Goal: Task Accomplishment & Management: Manage account settings

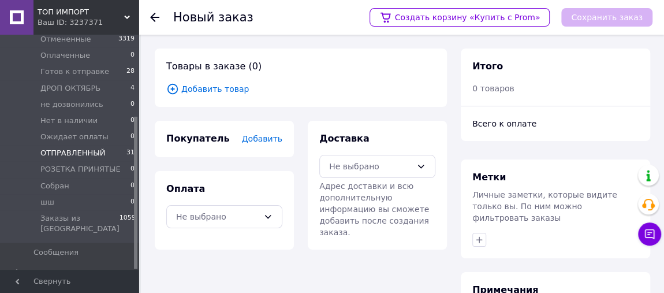
scroll to position [126, 0]
click at [85, 181] on li "Собран 0" at bounding box center [70, 184] width 141 height 16
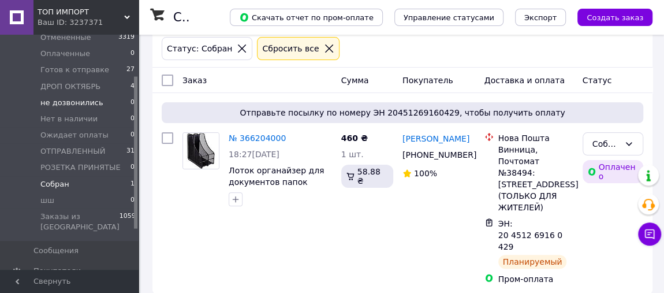
scroll to position [39, 0]
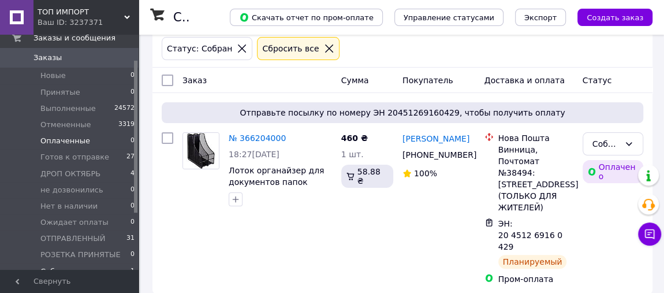
click at [102, 139] on li "Оплаченные 0" at bounding box center [70, 141] width 141 height 16
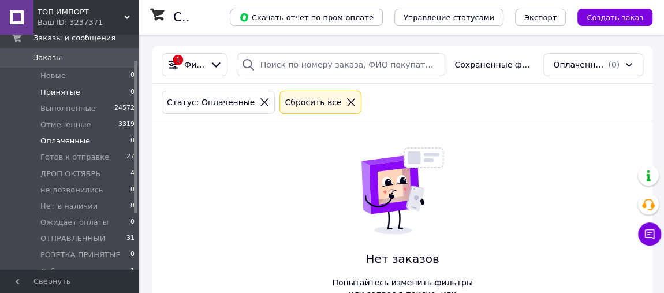
click at [101, 91] on li "Принятые 0" at bounding box center [70, 92] width 141 height 16
click at [96, 76] on li "Новые 0" at bounding box center [70, 76] width 141 height 16
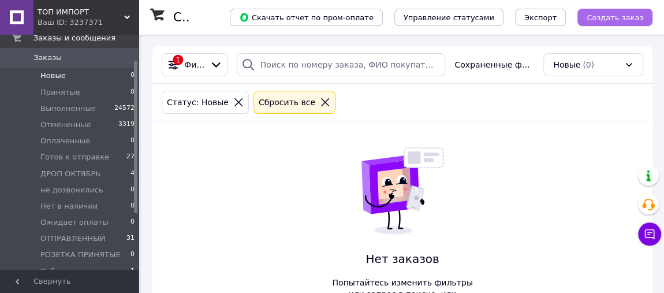
click at [622, 12] on button "Создать заказ" at bounding box center [614, 17] width 75 height 17
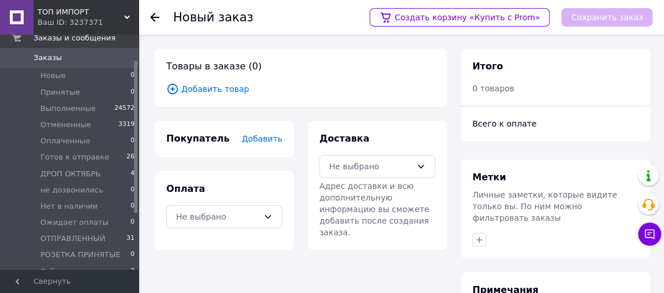
click at [215, 87] on span "Добавить товар" at bounding box center [300, 89] width 269 height 13
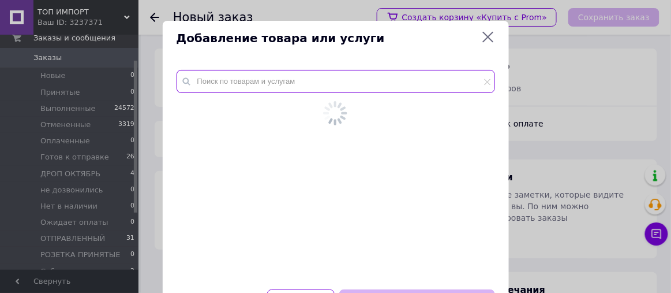
click at [217, 88] on input "text" at bounding box center [336, 81] width 319 height 23
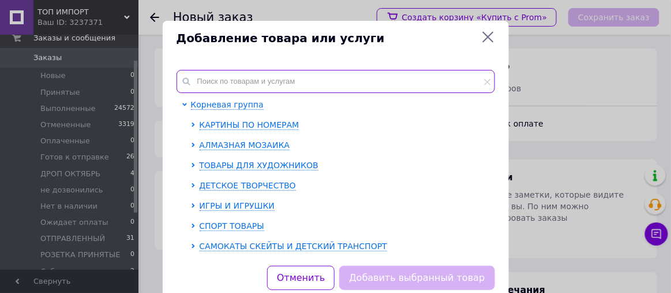
paste input "Алмазная мозаика на подрамнике картина стразами 40х50 см DIY Фея и тигр (SGLE 7…"
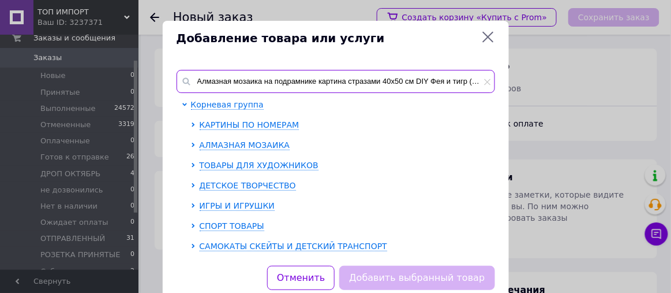
scroll to position [0, 49]
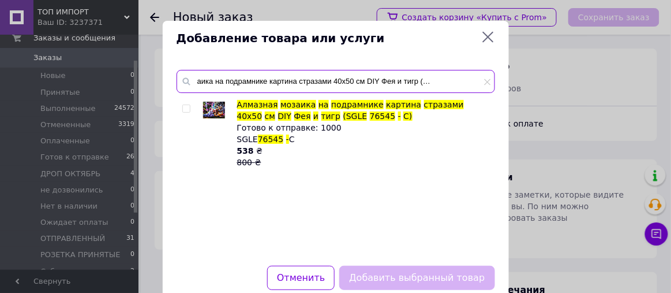
type input "Алмазная мозаика на подрамнике картина стразами 40х50 см DIY Фея и тигр (SGLE 7…"
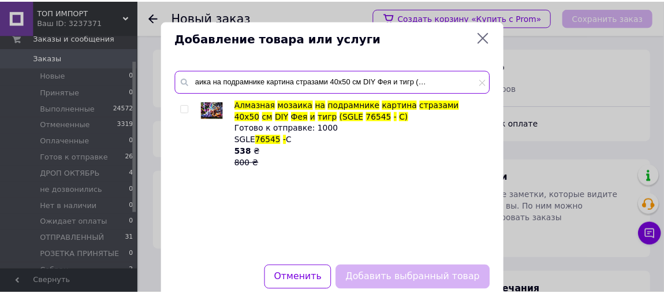
scroll to position [0, 0]
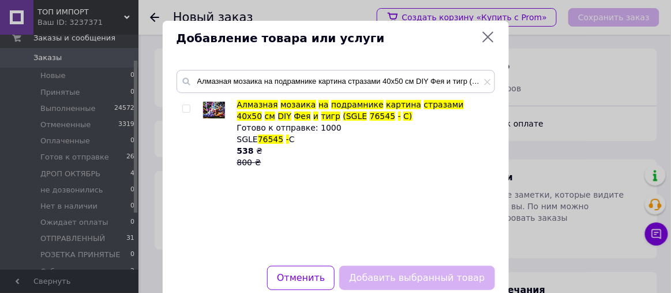
click at [184, 107] on input "checkbox" at bounding box center [186, 109] width 8 height 8
checkbox input "true"
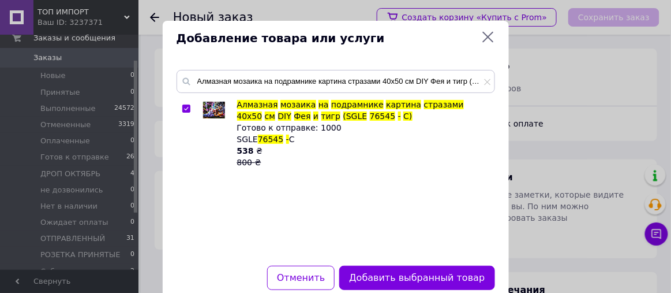
drag, startPoint x: 403, startPoint y: 280, endPoint x: 400, endPoint y: 247, distance: 33.0
click at [404, 281] on button "Добавить выбранный товар" at bounding box center [416, 278] width 155 height 25
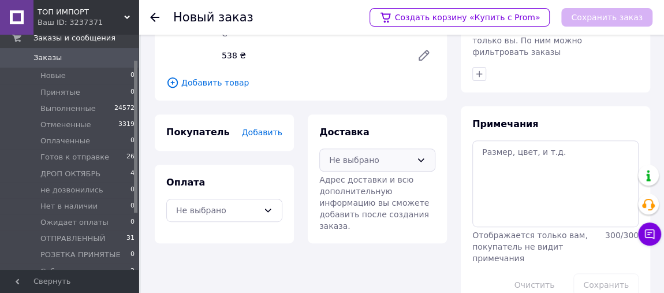
scroll to position [170, 0]
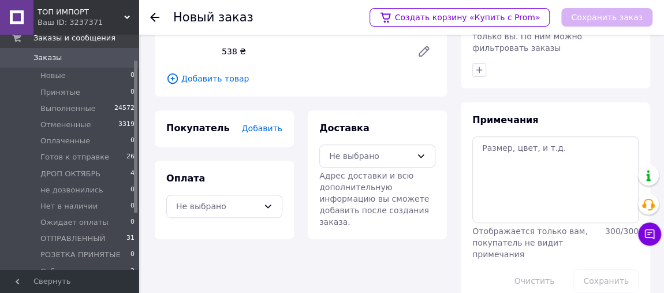
click at [268, 124] on span "Добавить" at bounding box center [262, 128] width 40 height 9
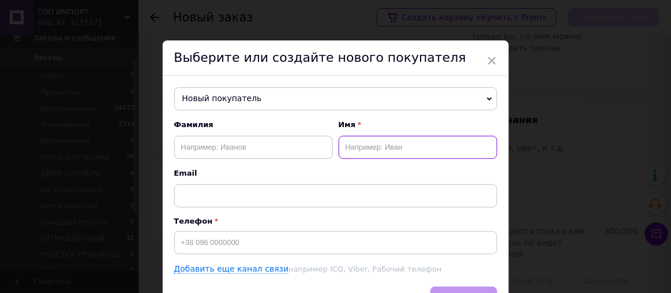
click at [366, 146] on input "text" at bounding box center [418, 147] width 159 height 23
paste input "[PERSON_NAME]"
type input "[PERSON_NAME]"
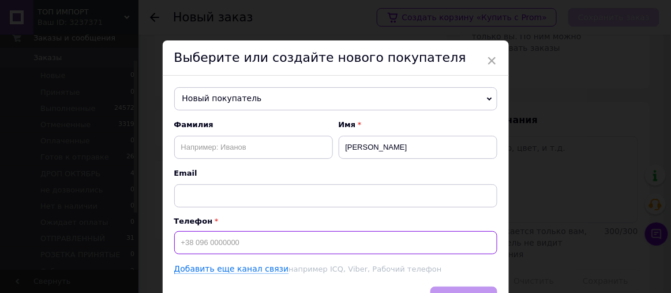
drag, startPoint x: 230, startPoint y: 240, endPoint x: 236, endPoint y: 102, distance: 138.7
click at [230, 240] on input at bounding box center [335, 242] width 323 height 23
click at [241, 234] on input at bounding box center [335, 242] width 323 height 23
paste input "[PHONE_NUMBER]"
drag, startPoint x: 236, startPoint y: 230, endPoint x: 319, endPoint y: 236, distance: 83.3
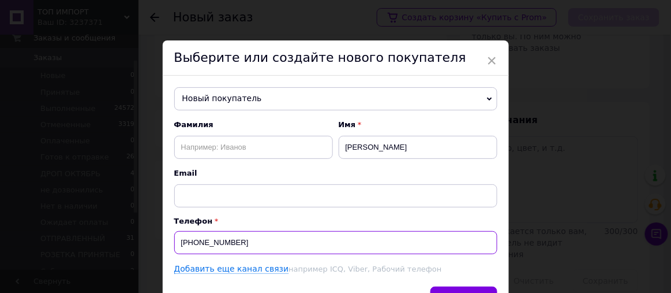
click at [292, 232] on input "[PHONE_NUMBER]" at bounding box center [335, 242] width 323 height 23
type input "[PHONE_NUMBER]"
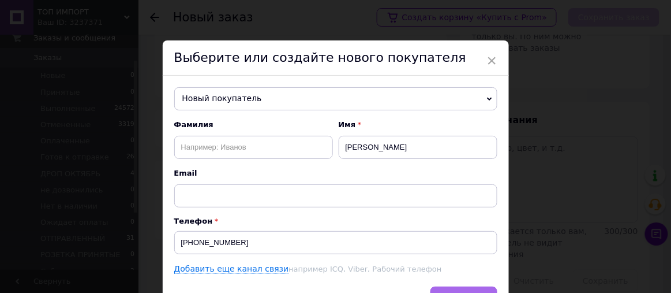
click at [455, 287] on button "Сохранить" at bounding box center [464, 297] width 66 height 23
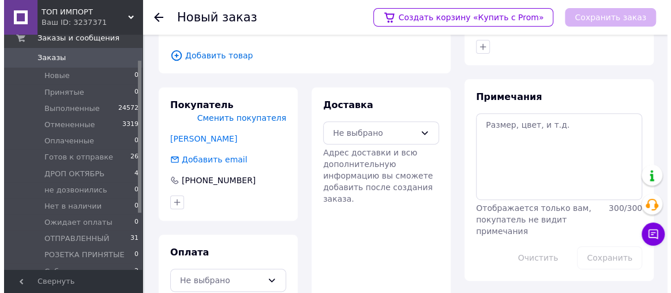
scroll to position [205, 0]
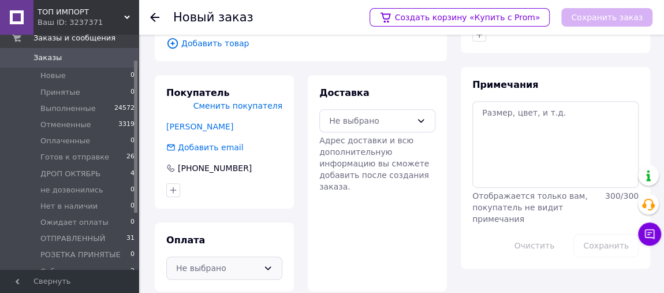
click at [264, 263] on icon at bounding box center [267, 267] width 9 height 9
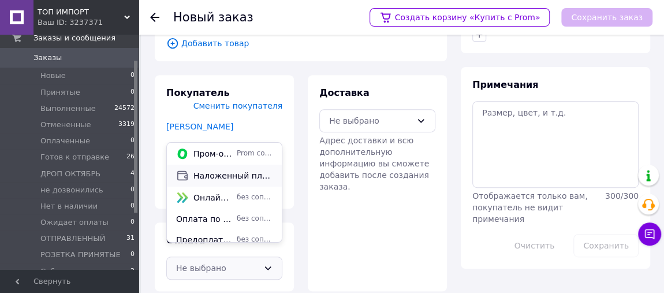
click at [250, 175] on span "Наложенный платеж" at bounding box center [232, 176] width 79 height 12
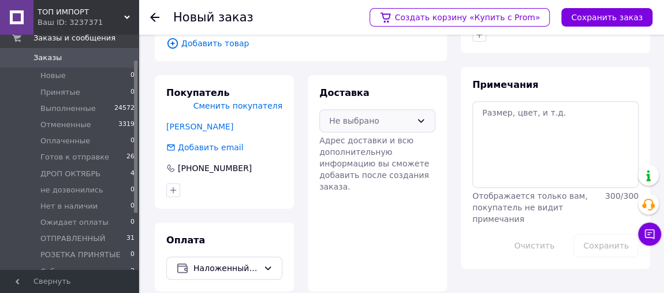
click at [358, 114] on div "Не выбрано" at bounding box center [370, 120] width 83 height 13
click at [369, 125] on span "Нова Пошта (платная)" at bounding box center [385, 123] width 79 height 12
click at [597, 16] on button "Сохранить заказ" at bounding box center [606, 17] width 91 height 18
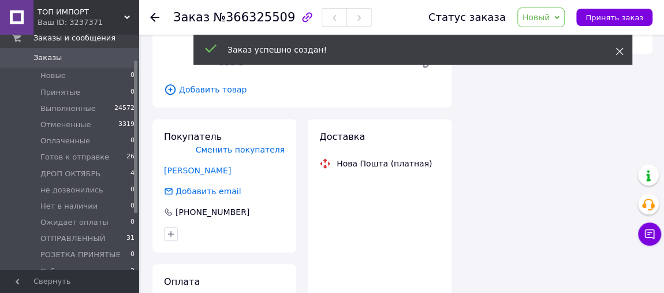
click at [621, 51] on icon at bounding box center [619, 51] width 8 height 8
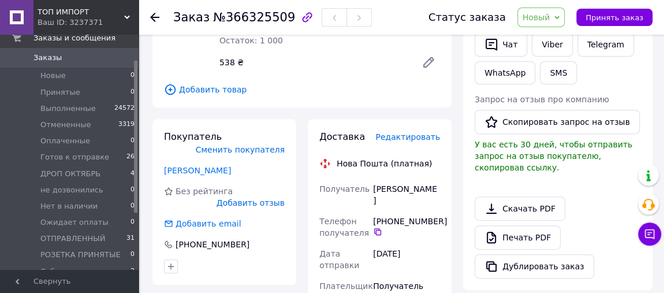
click at [561, 13] on span "Новый" at bounding box center [541, 18] width 48 height 20
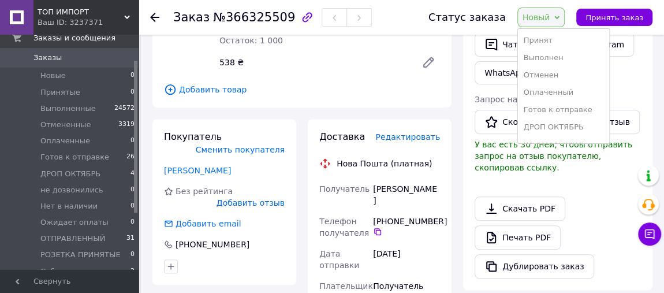
click at [574, 108] on li "Готов к отправке" at bounding box center [564, 109] width 92 height 17
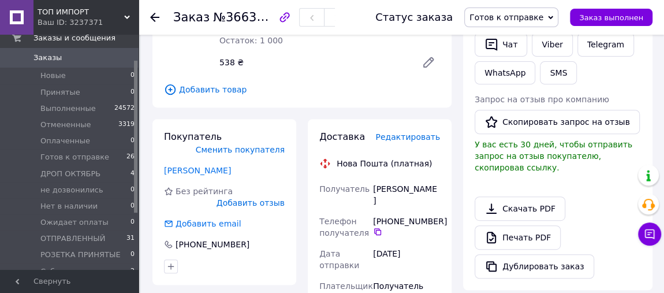
click at [421, 132] on span "Редактировать" at bounding box center [407, 136] width 65 height 9
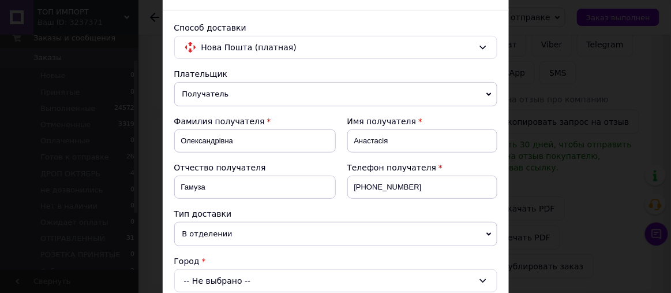
scroll to position [175, 0]
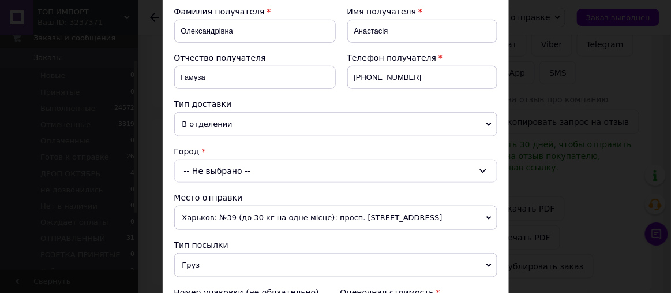
click at [211, 175] on div "-- Не выбрано --" at bounding box center [335, 170] width 323 height 23
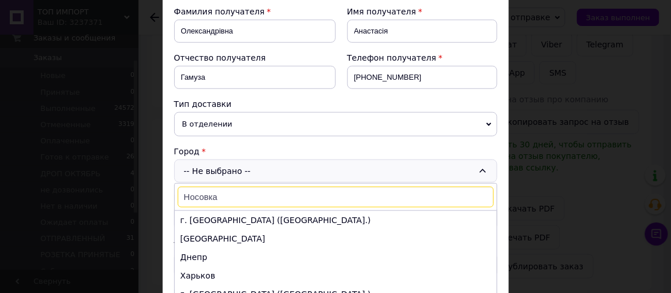
type input "Носовка"
click at [211, 175] on div "-- Не выбрано -- Носовка г. [GEOGRAPHIC_DATA] ([GEOGRAPHIC_DATA].) [GEOGRAPHIC_…" at bounding box center [335, 170] width 323 height 23
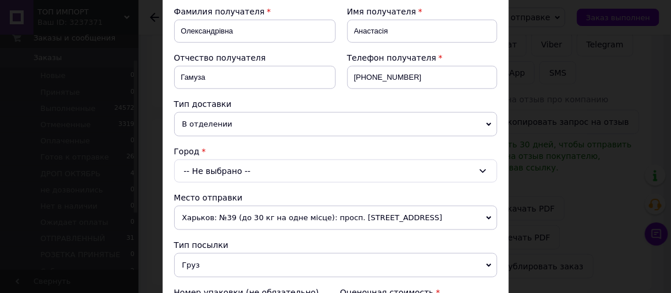
click at [217, 171] on div "-- Не выбрано --" at bounding box center [335, 170] width 323 height 23
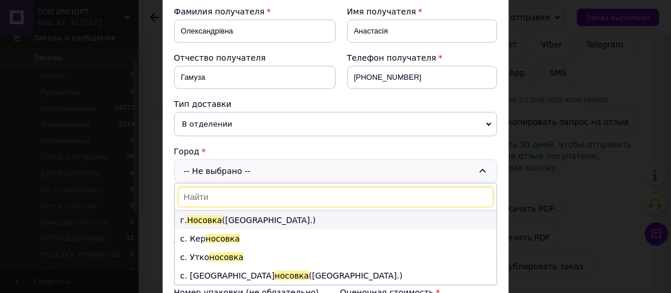
click at [221, 215] on li "г. [GEOGRAPHIC_DATA] ([GEOGRAPHIC_DATA].)" at bounding box center [336, 220] width 322 height 18
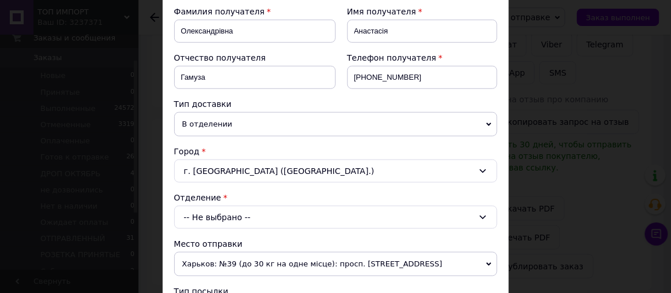
click at [213, 209] on div "-- Не выбрано --" at bounding box center [335, 217] width 323 height 23
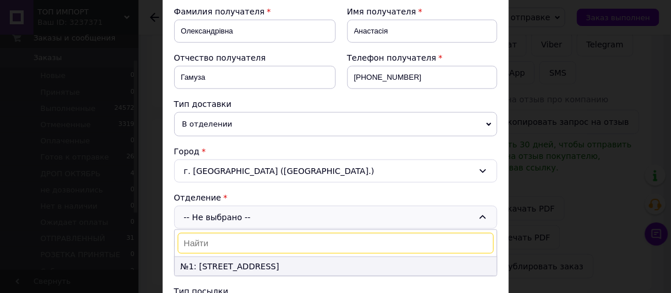
click at [228, 264] on li "№1: [STREET_ADDRESS]" at bounding box center [336, 266] width 322 height 18
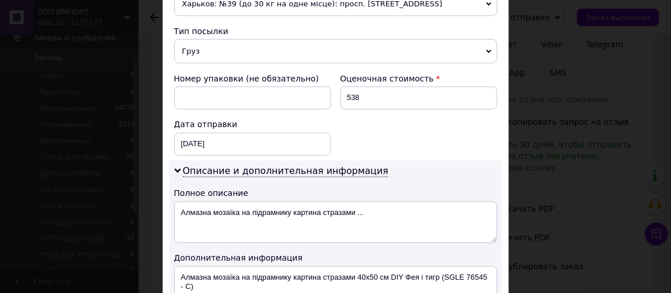
click at [431, 144] on div "Плательщик Получатель Отправитель Фамилия получателя Олександрівна Имя получате…" at bounding box center [335, 100] width 323 height 802
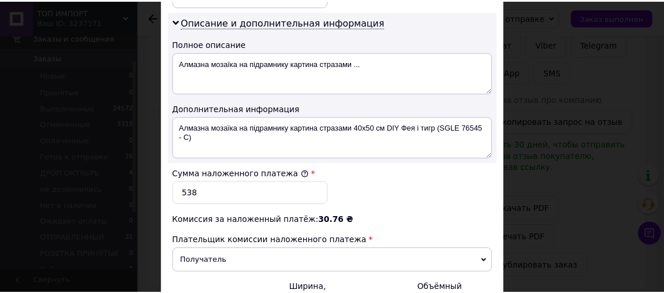
scroll to position [700, 0]
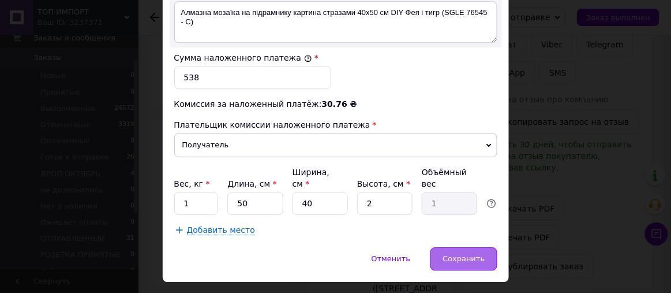
click at [460, 247] on div "Сохранить" at bounding box center [464, 258] width 66 height 23
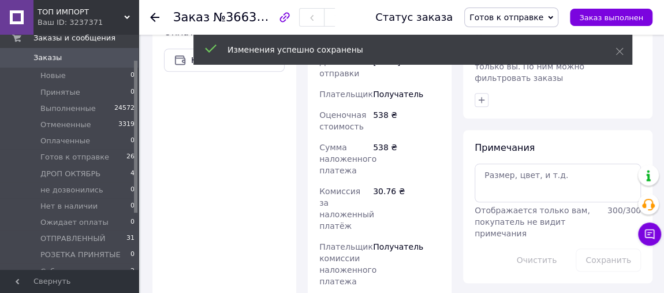
scroll to position [555, 0]
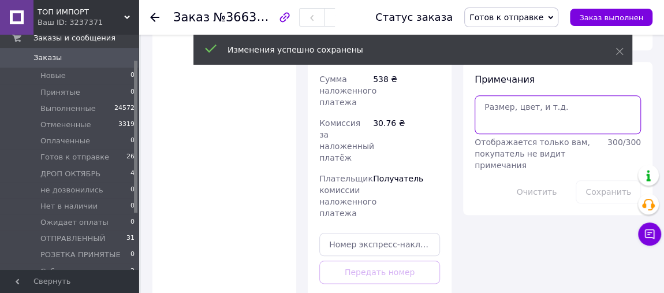
click at [516, 96] on textarea at bounding box center [558, 114] width 166 height 38
paste textarea "866933338"
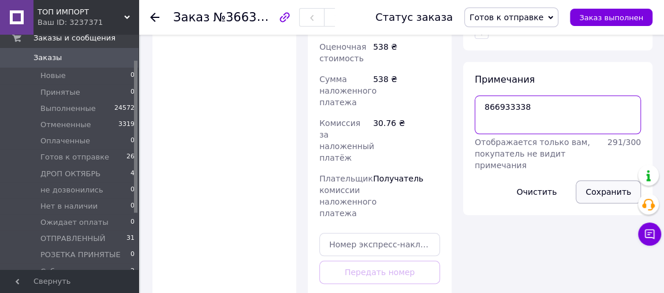
type textarea "866933338"
click at [608, 180] on button "Сохранить" at bounding box center [608, 191] width 65 height 23
click at [611, 180] on button "Сохранить" at bounding box center [608, 191] width 65 height 23
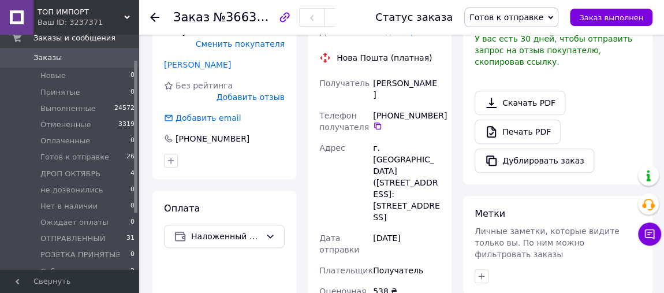
scroll to position [292, 0]
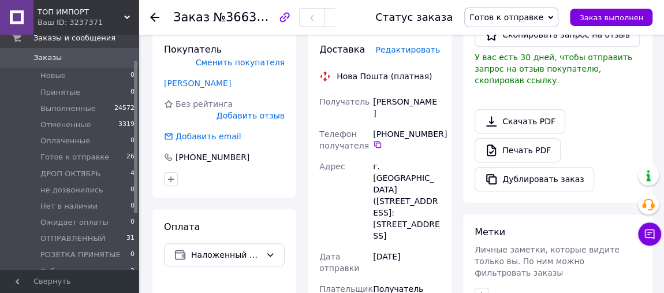
click at [155, 18] on icon at bounding box center [154, 17] width 9 height 9
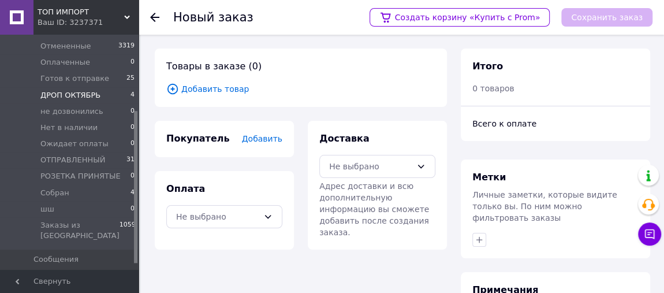
scroll to position [126, 0]
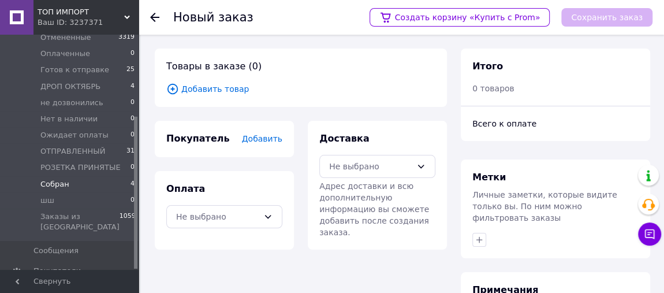
click at [78, 181] on li "Собран 4" at bounding box center [70, 184] width 141 height 16
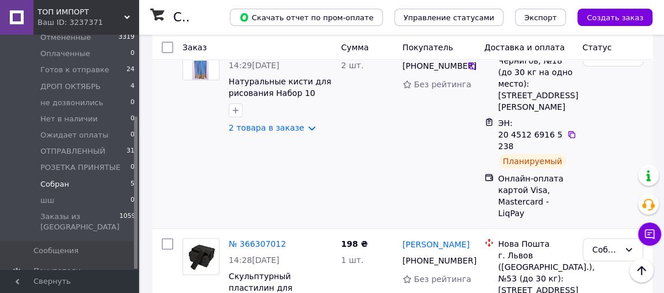
scroll to position [87, 0]
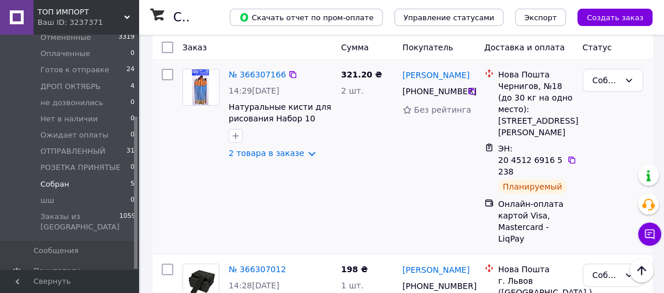
drag, startPoint x: 569, startPoint y: 146, endPoint x: 523, endPoint y: 86, distance: 75.7
click at [569, 155] on icon at bounding box center [571, 159] width 9 height 9
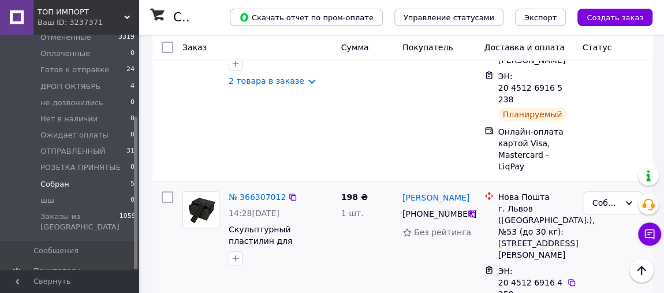
scroll to position [262, 0]
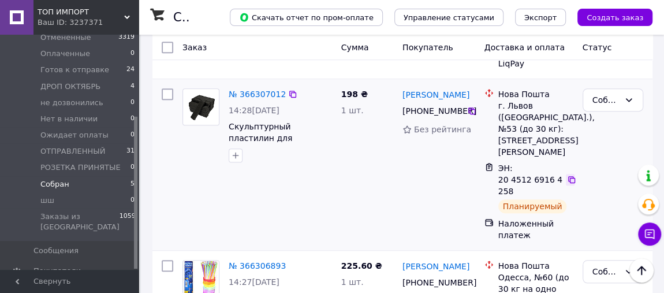
click at [574, 175] on icon at bounding box center [571, 179] width 9 height 9
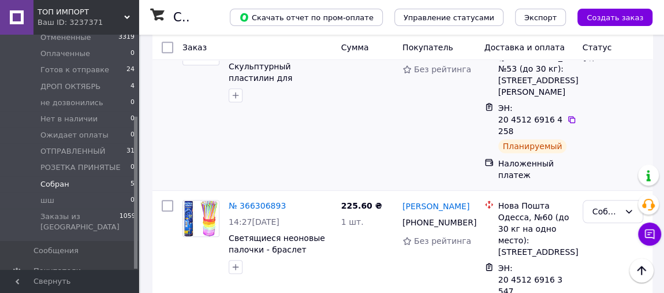
scroll to position [350, 0]
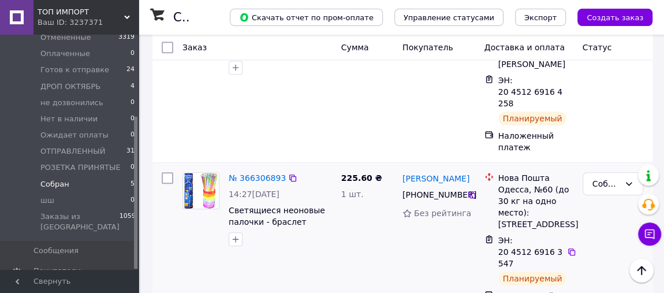
drag, startPoint x: 571, startPoint y: 227, endPoint x: 550, endPoint y: 195, distance: 39.2
click at [571, 247] on icon at bounding box center [571, 251] width 9 height 9
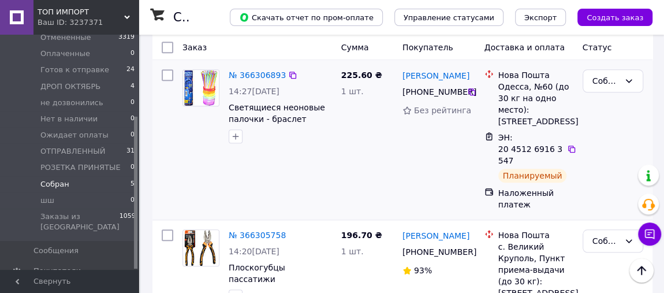
scroll to position [612, 0]
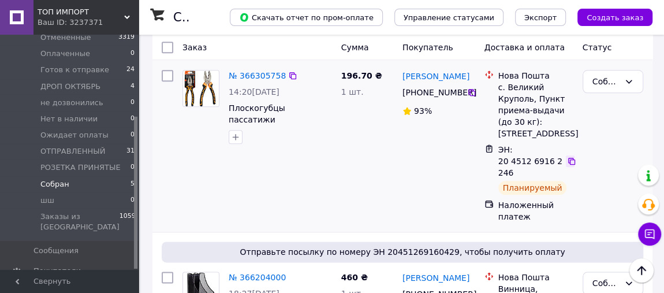
click at [571, 156] on icon at bounding box center [571, 160] width 9 height 9
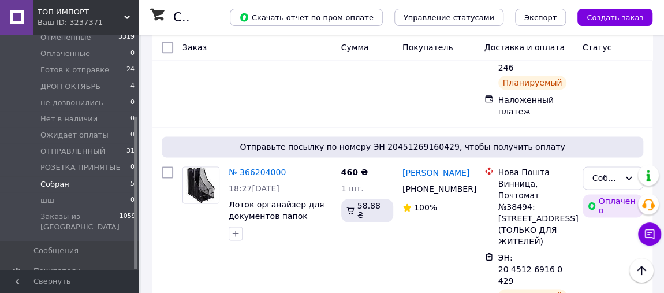
scroll to position [728, 0]
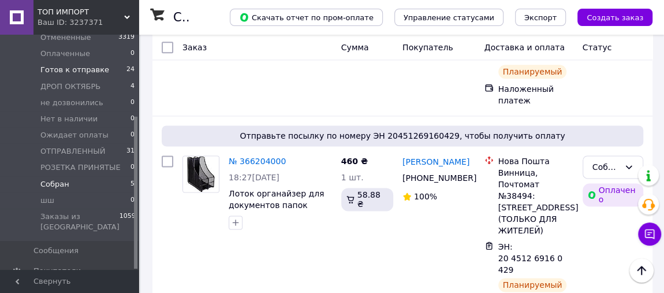
click at [101, 74] on li "Готов к отправке 24" at bounding box center [70, 70] width 141 height 16
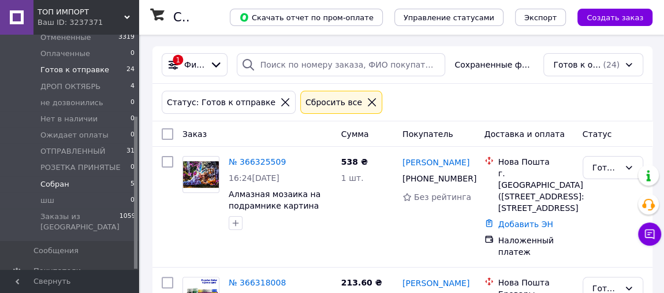
click at [77, 186] on li "Собран 5" at bounding box center [70, 184] width 141 height 16
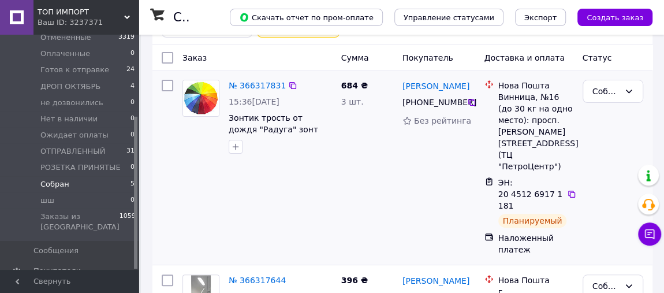
scroll to position [87, 0]
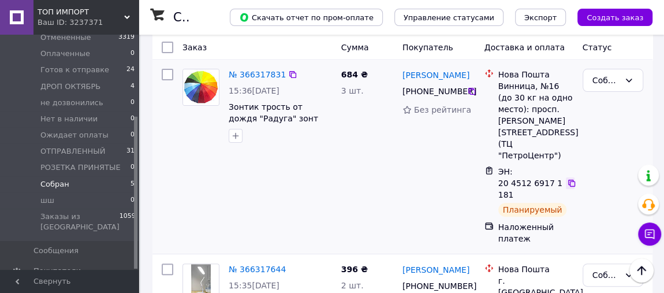
click at [573, 178] on icon at bounding box center [571, 182] width 9 height 9
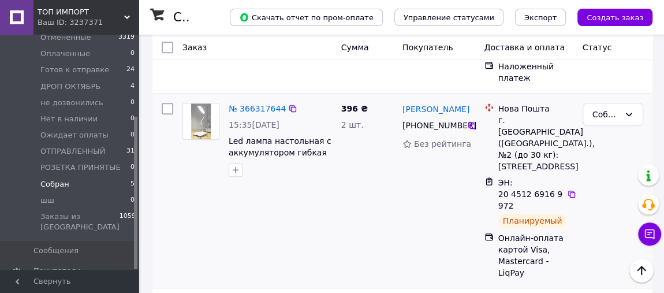
scroll to position [262, 0]
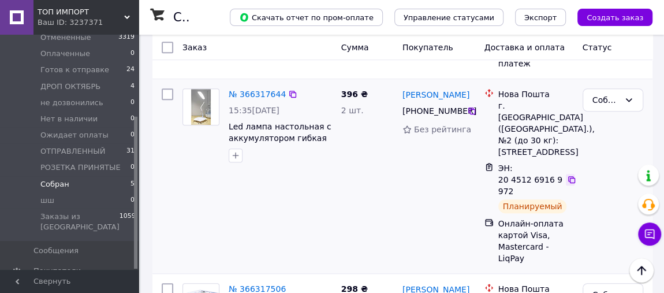
click at [568, 176] on icon at bounding box center [571, 179] width 7 height 7
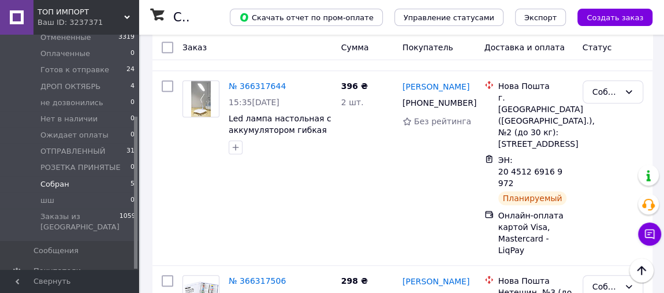
scroll to position [350, 0]
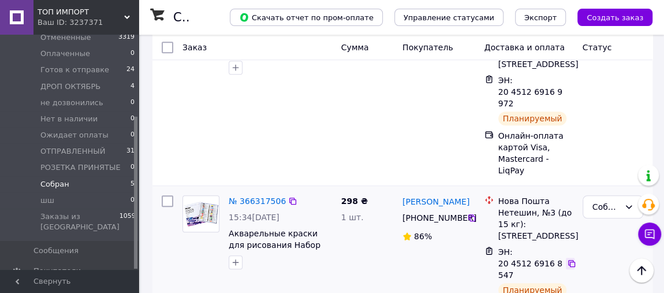
click at [568, 260] on icon at bounding box center [571, 263] width 7 height 7
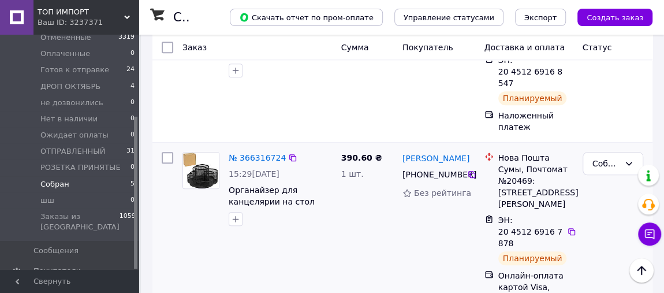
scroll to position [612, 0]
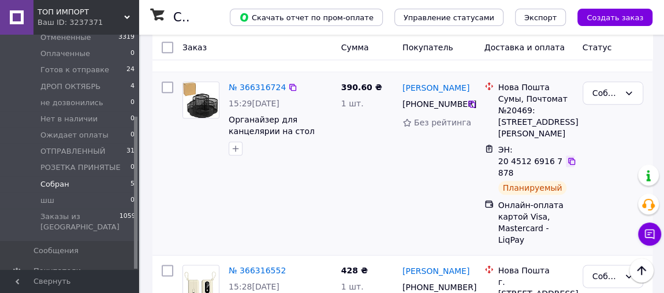
click at [569, 156] on icon at bounding box center [571, 160] width 9 height 9
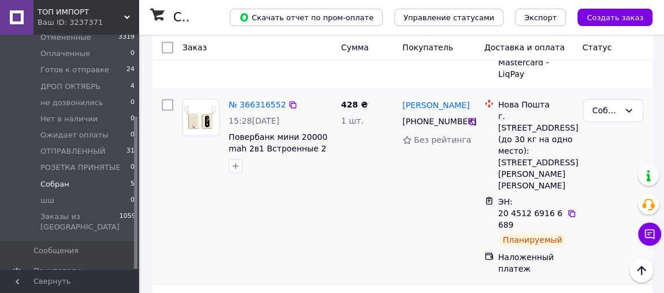
scroll to position [787, 0]
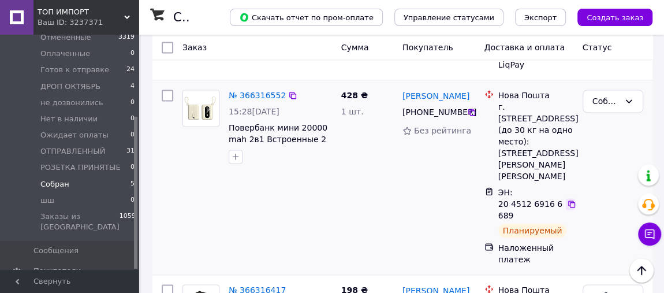
click at [571, 199] on icon at bounding box center [571, 203] width 9 height 9
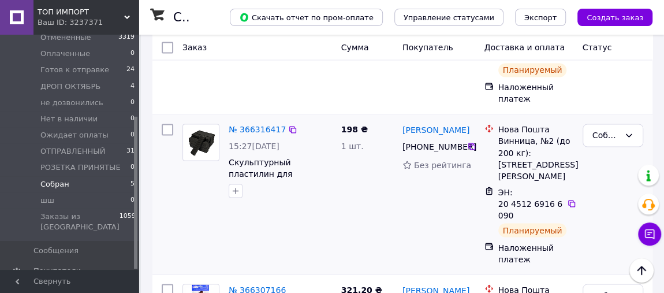
scroll to position [962, 0]
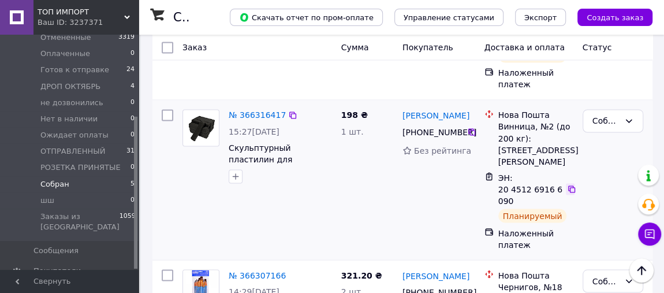
click at [569, 184] on icon at bounding box center [571, 188] width 9 height 9
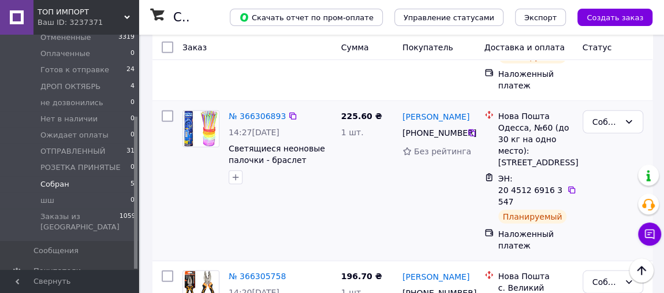
scroll to position [1745, 0]
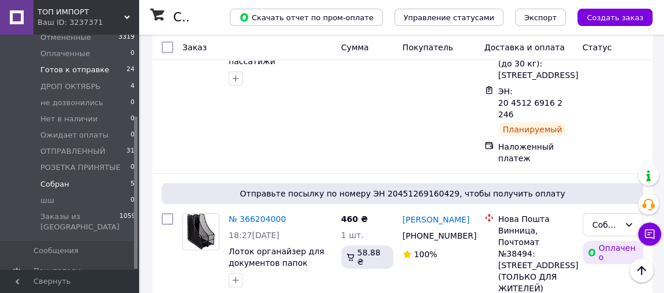
click at [111, 72] on li "Готов к отправке 24" at bounding box center [70, 70] width 141 height 16
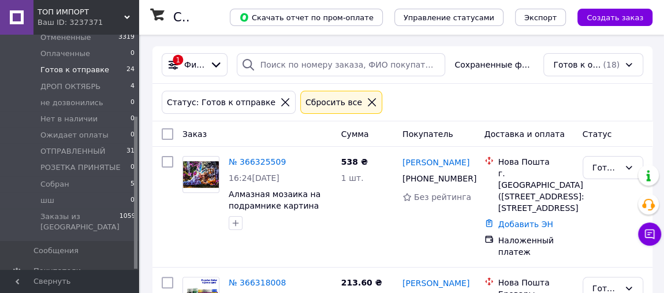
click at [367, 100] on icon at bounding box center [372, 102] width 10 height 10
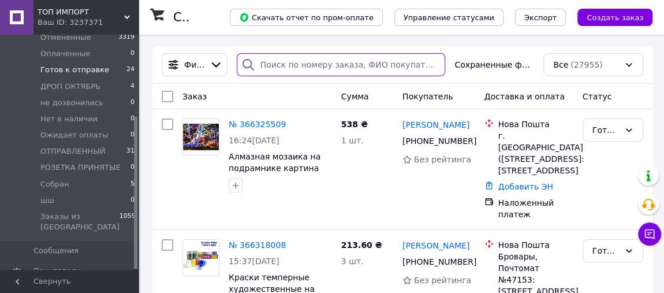
click at [282, 68] on input "search" at bounding box center [341, 64] width 209 height 23
paste input "[PHONE_NUMBER]"
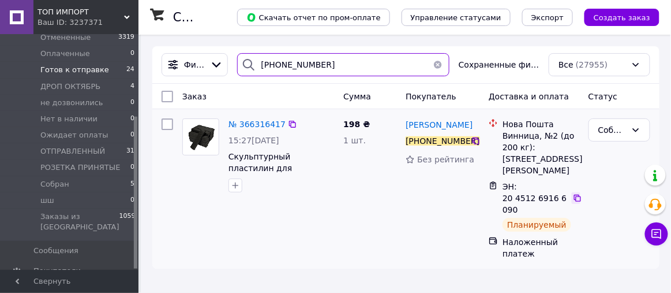
type input "[PHONE_NUMBER]"
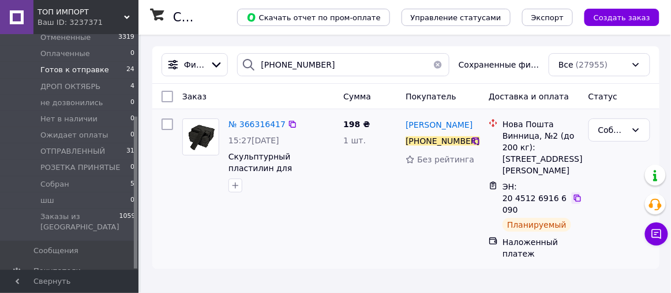
click at [576, 193] on icon at bounding box center [577, 197] width 9 height 9
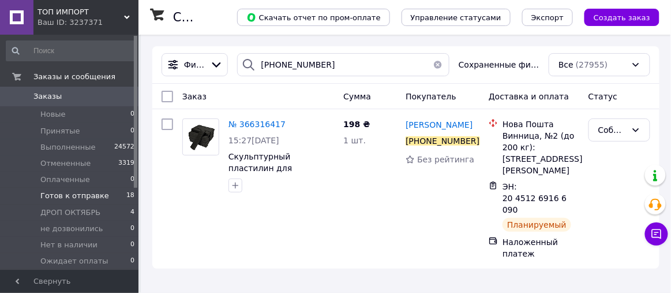
click at [110, 190] on li "Готов к отправке 18" at bounding box center [70, 196] width 141 height 16
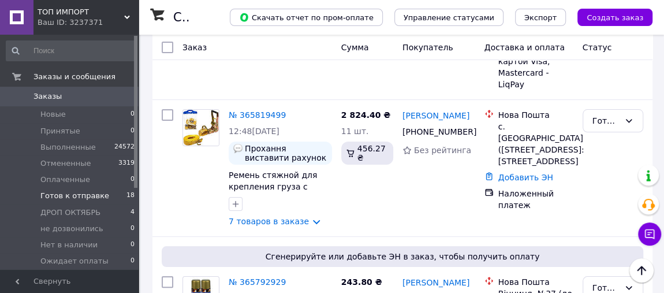
scroll to position [2218, 0]
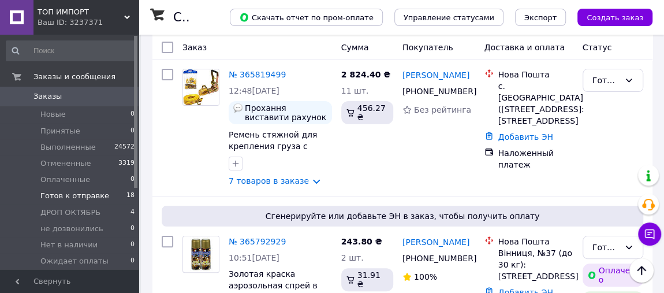
click at [74, 20] on div "Ваш ID: 3237371" at bounding box center [88, 22] width 101 height 10
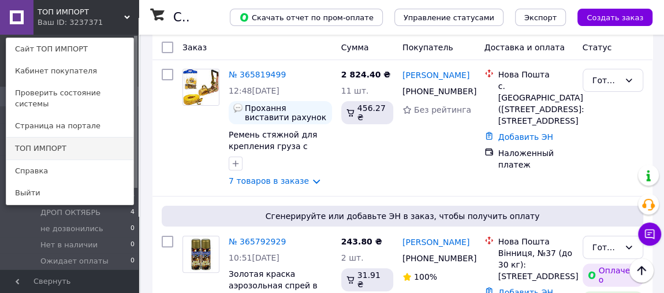
click at [86, 137] on link "ТОП ИМПОРТ" at bounding box center [69, 148] width 127 height 22
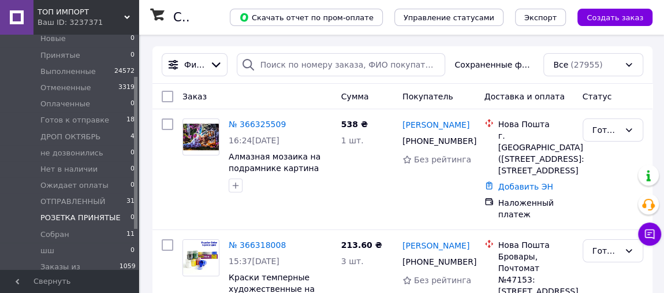
scroll to position [87, 0]
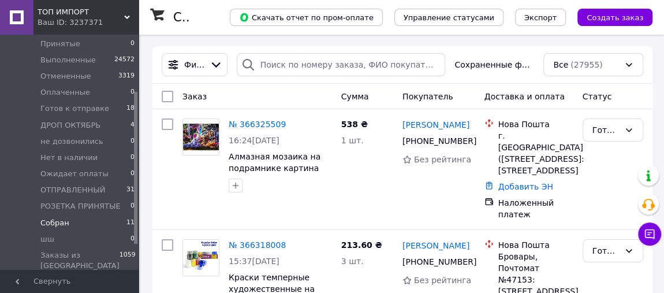
click at [67, 225] on li "Собран 11" at bounding box center [70, 223] width 141 height 16
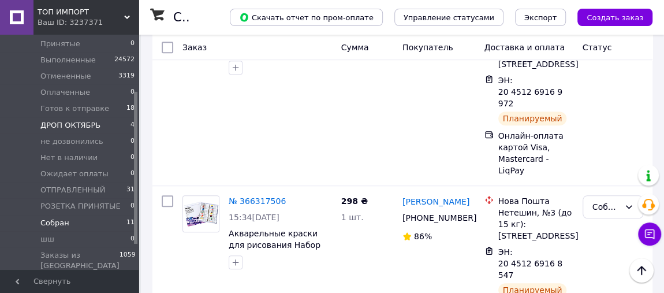
scroll to position [126, 0]
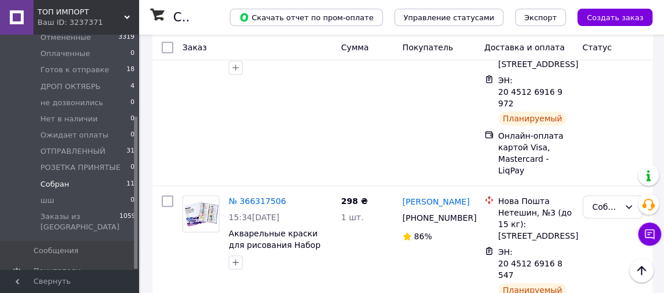
click at [84, 185] on li "Собран 11" at bounding box center [70, 184] width 141 height 16
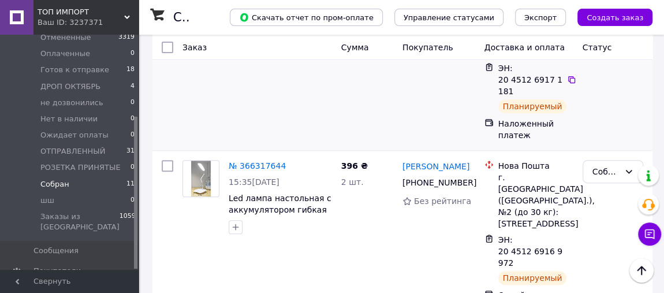
scroll to position [0, 0]
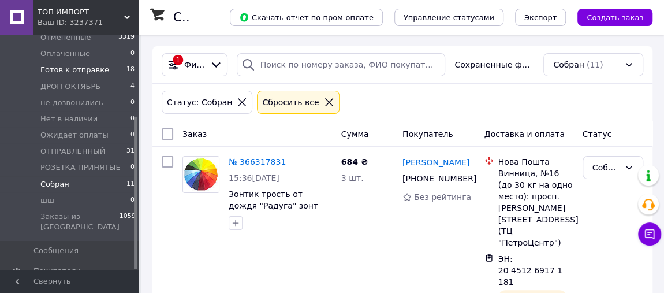
click at [103, 71] on li "Готов к отправке 18" at bounding box center [70, 70] width 141 height 16
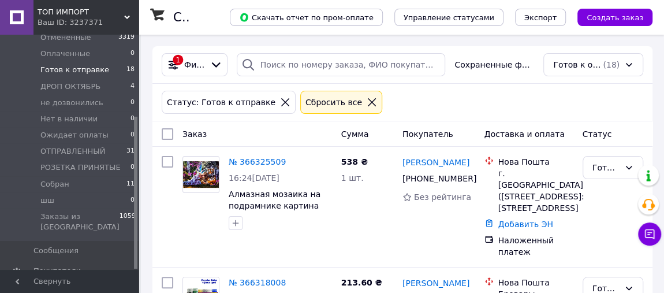
click at [111, 69] on li "Готов к отправке 18" at bounding box center [70, 70] width 141 height 16
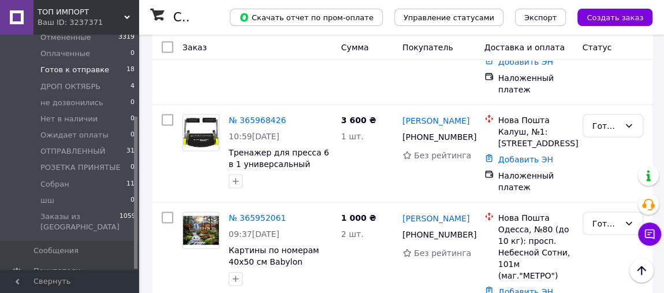
scroll to position [1137, 0]
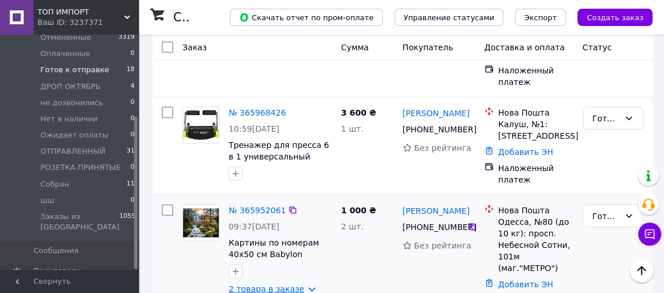
click at [275, 284] on link "2 товара в заказе" at bounding box center [267, 288] width 76 height 9
drag, startPoint x: 262, startPoint y: 230, endPoint x: 227, endPoint y: 231, distance: 34.1
copy span "VP 1354"
click at [297, 284] on link "2 товара в заказе" at bounding box center [267, 288] width 76 height 9
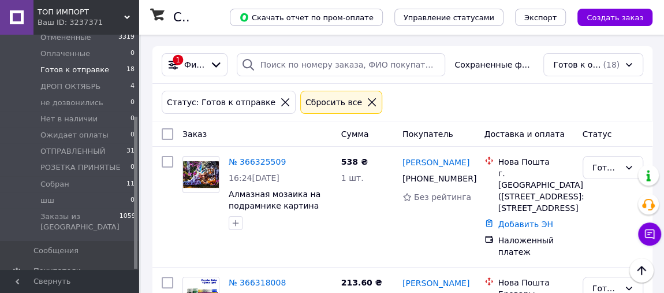
scroll to position [0, 0]
click at [126, 10] on div "ТОП ИМПОРТ Ваш ID: 3237371" at bounding box center [85, 17] width 105 height 35
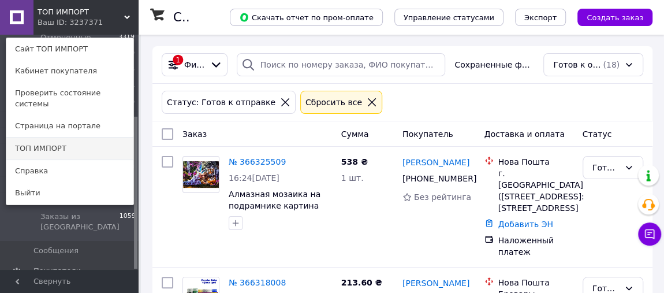
click at [72, 138] on link "ТОП ИМПОРТ" at bounding box center [69, 148] width 127 height 22
